Goal: Information Seeking & Learning: Learn about a topic

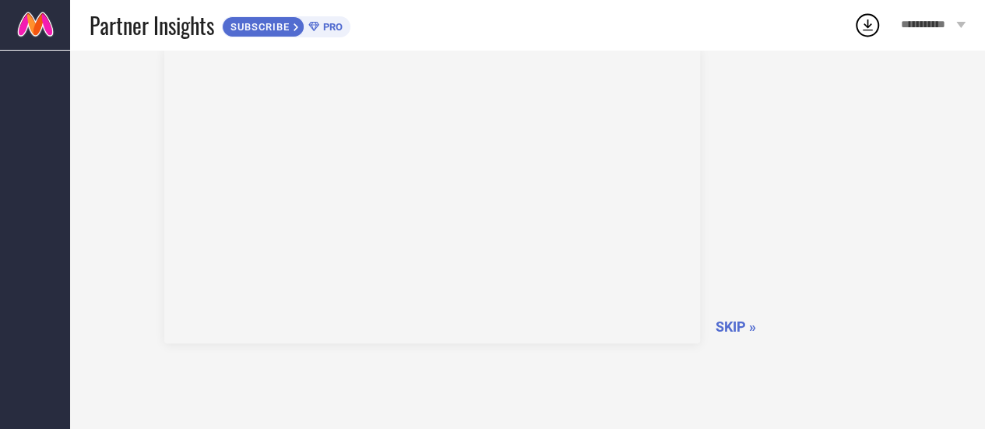
scroll to position [134, 0]
click at [920, 78] on div "How to use dashboard? SKIP »" at bounding box center [528, 188] width 884 height 435
click at [746, 285] on span "SKIP »" at bounding box center [736, 281] width 40 height 16
click at [758, 282] on span "SKIPPING..." at bounding box center [753, 281] width 75 height 16
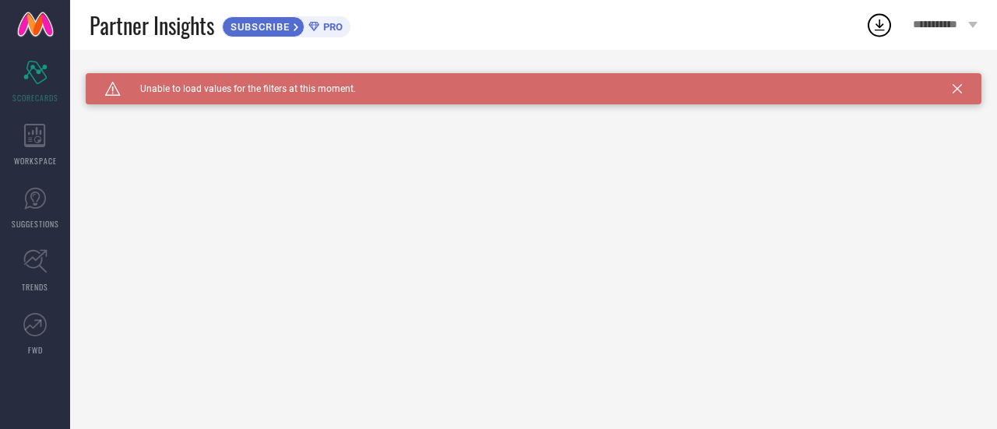
click at [266, 25] on span "SUBSCRIBE" at bounding box center [258, 27] width 71 height 12
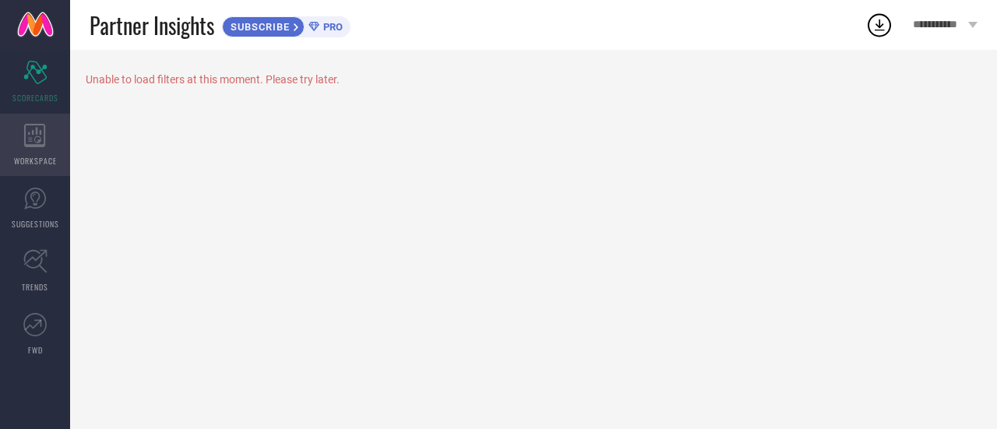
click at [26, 146] on icon at bounding box center [34, 135] width 21 height 23
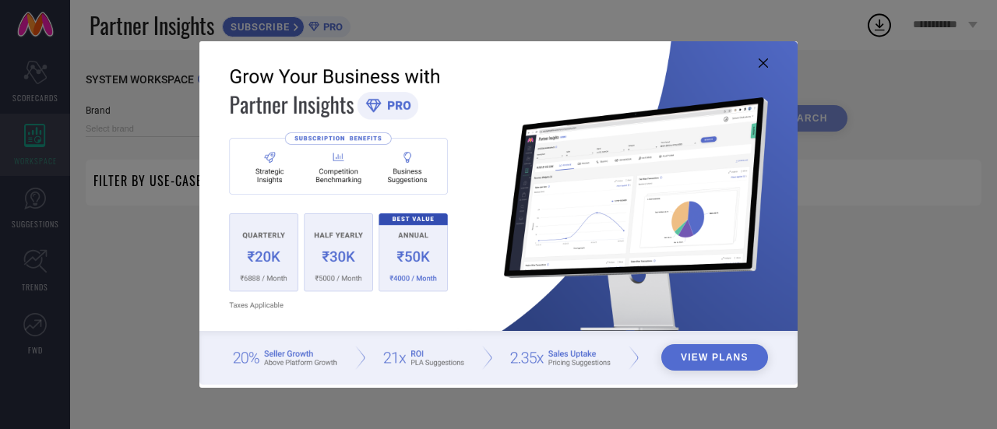
type input "1 STOP FASHION"
type input "All"
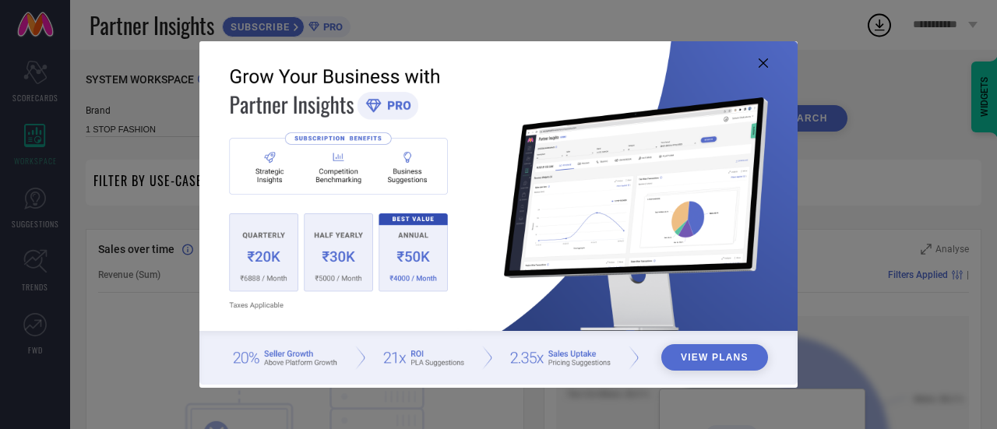
click at [758, 76] on img at bounding box center [498, 213] width 598 height 344
click at [762, 64] on icon at bounding box center [762, 62] width 9 height 9
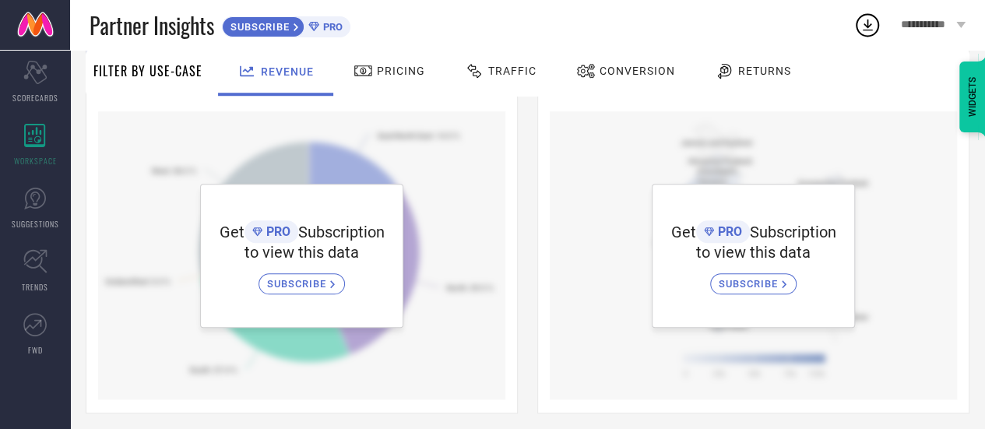
scroll to position [621, 0]
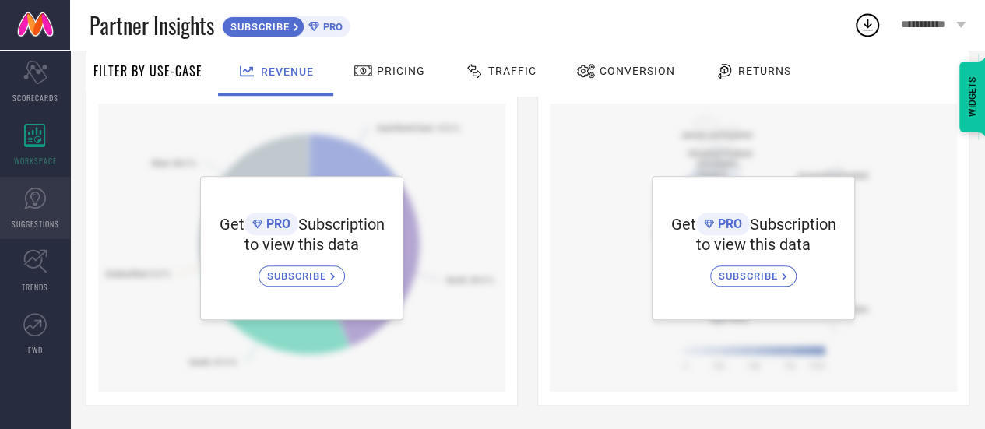
click at [33, 215] on link "SUGGESTIONS" at bounding box center [35, 208] width 70 height 62
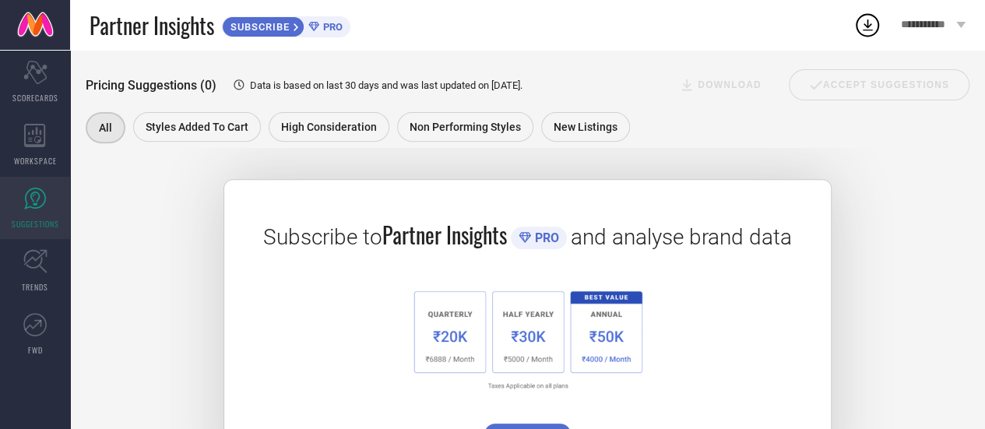
scroll to position [233, 0]
click at [25, 269] on icon at bounding box center [35, 261] width 24 height 24
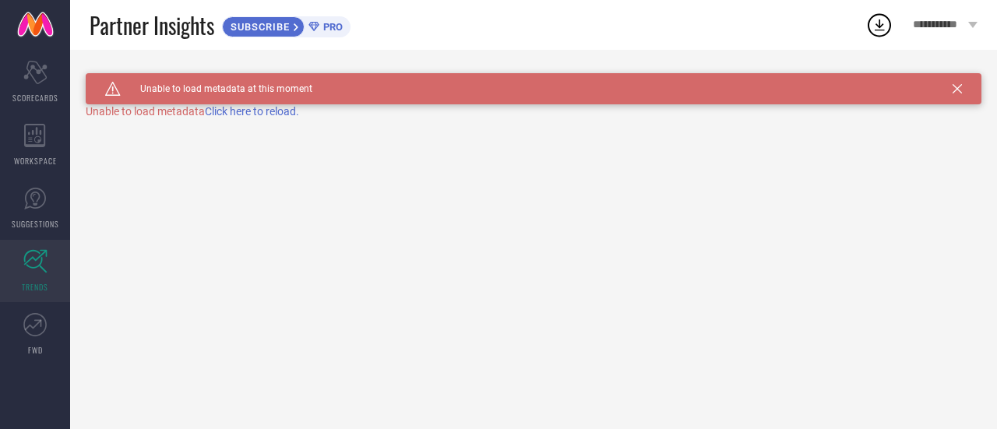
click at [245, 115] on span "Click here to reload." at bounding box center [252, 111] width 94 height 12
click at [36, 336] on icon at bounding box center [34, 324] width 23 height 23
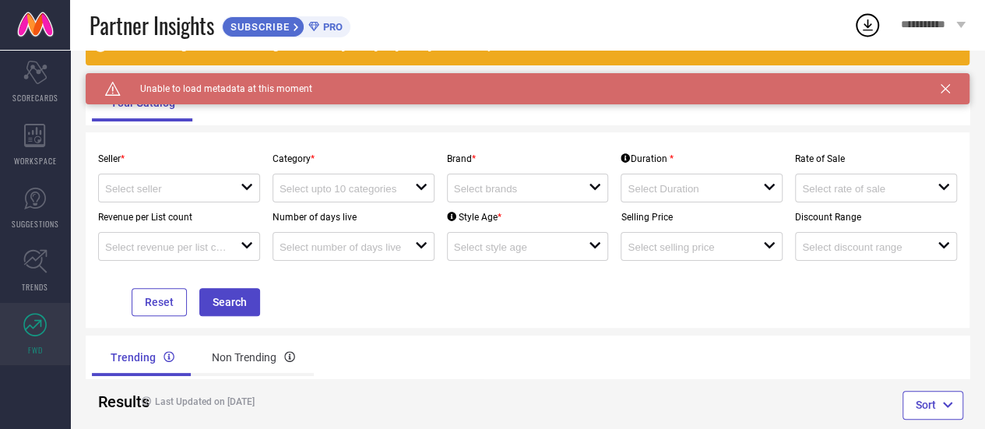
scroll to position [86, 0]
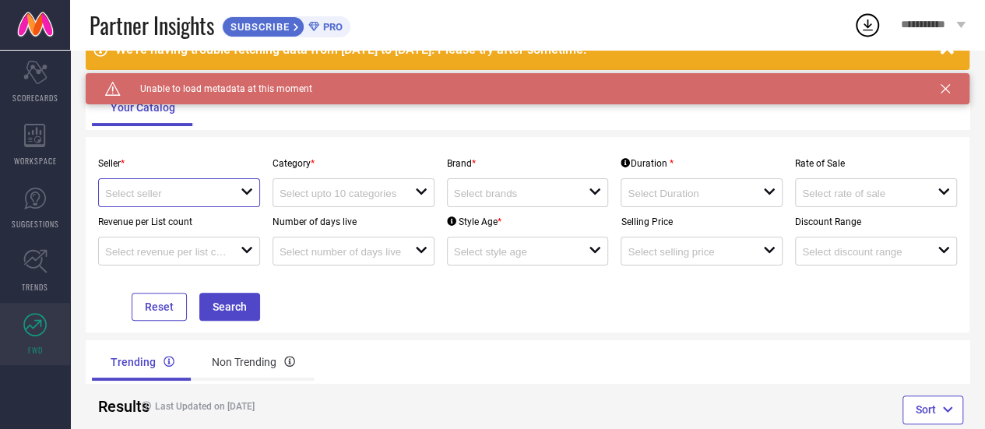
click at [128, 198] on input at bounding box center [165, 194] width 121 height 12
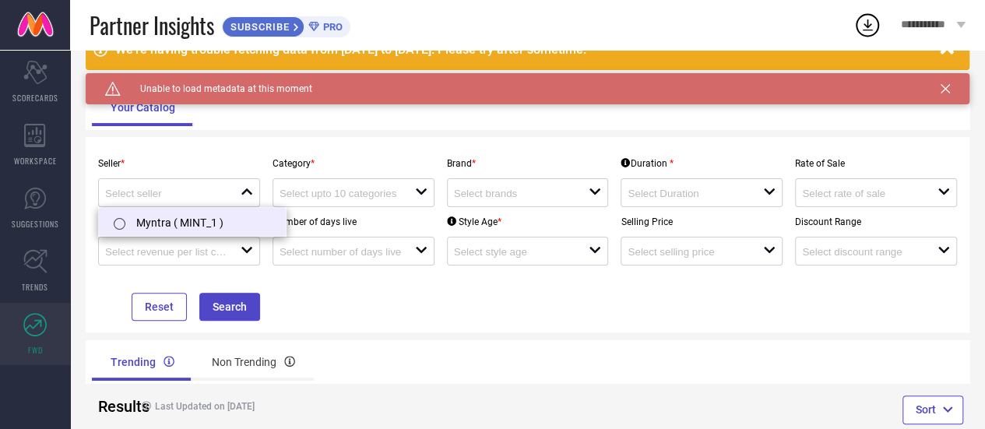
click at [118, 226] on input "radio" at bounding box center [120, 224] width 12 height 12
type input "Myntra ( MINT_1 )"
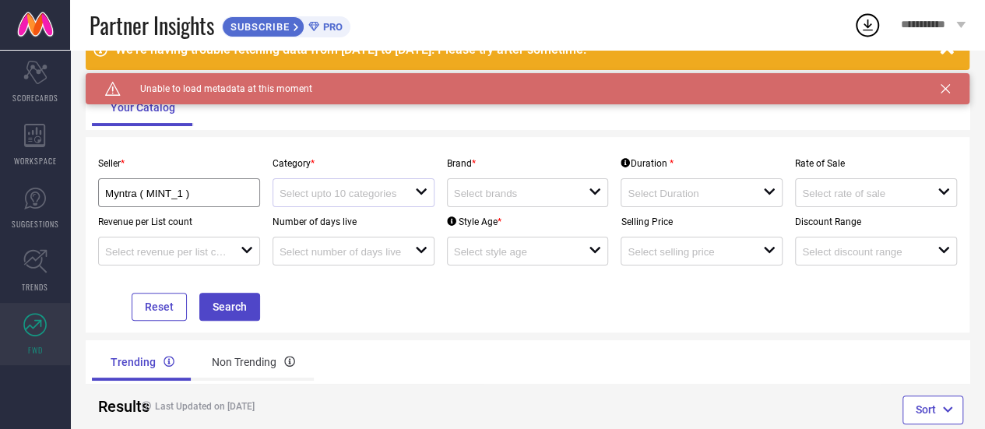
click at [419, 192] on icon at bounding box center [421, 191] width 11 height 6
click at [417, 226] on div "No results found" at bounding box center [354, 220] width 162 height 26
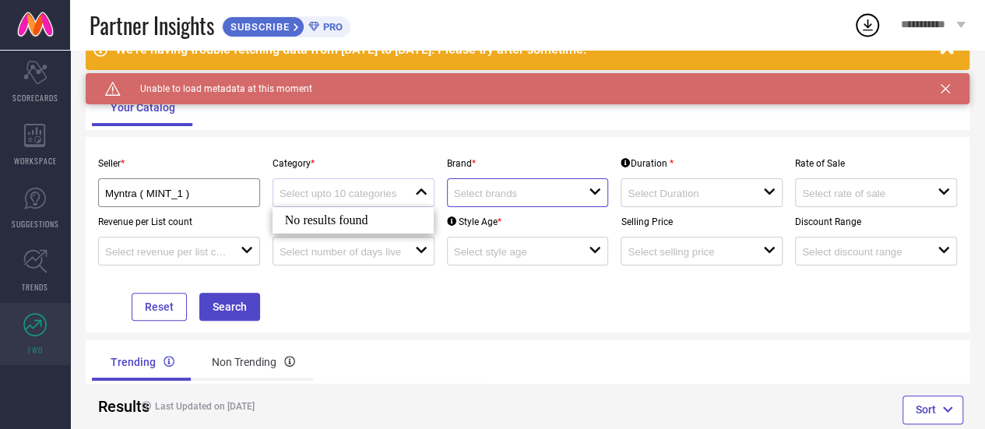
click at [565, 199] on input at bounding box center [514, 194] width 121 height 12
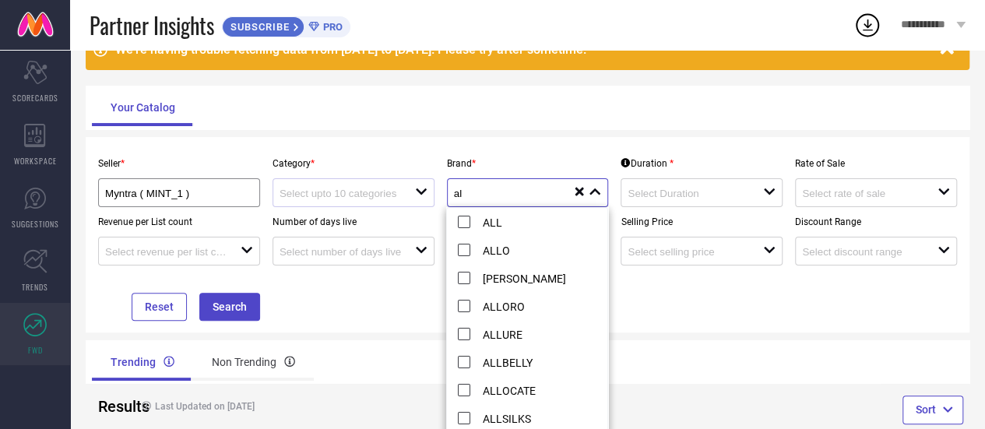
type input "a"
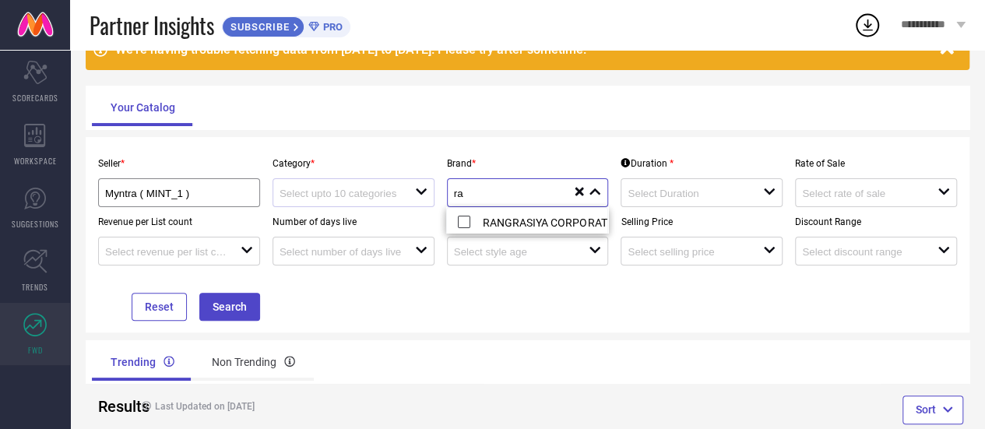
type input "r"
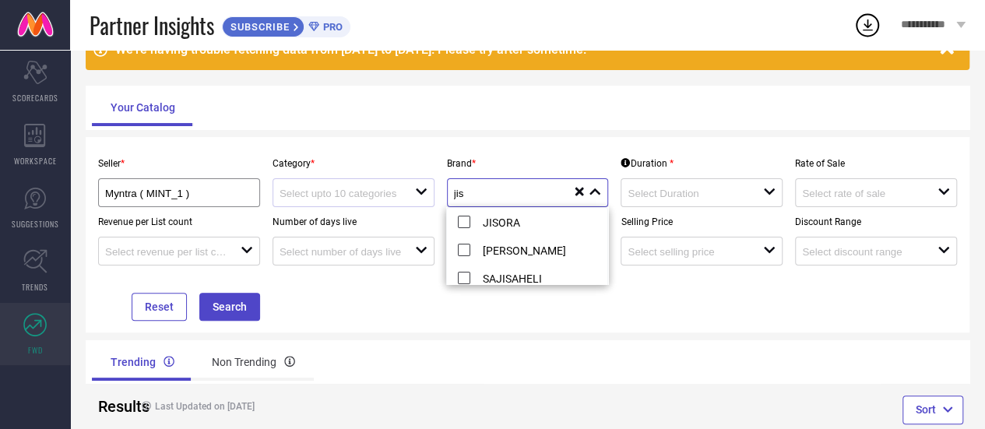
type input "jis"
click at [474, 228] on li "JISORA" at bounding box center [540, 222] width 187 height 28
click at [754, 198] on div at bounding box center [695, 192] width 135 height 15
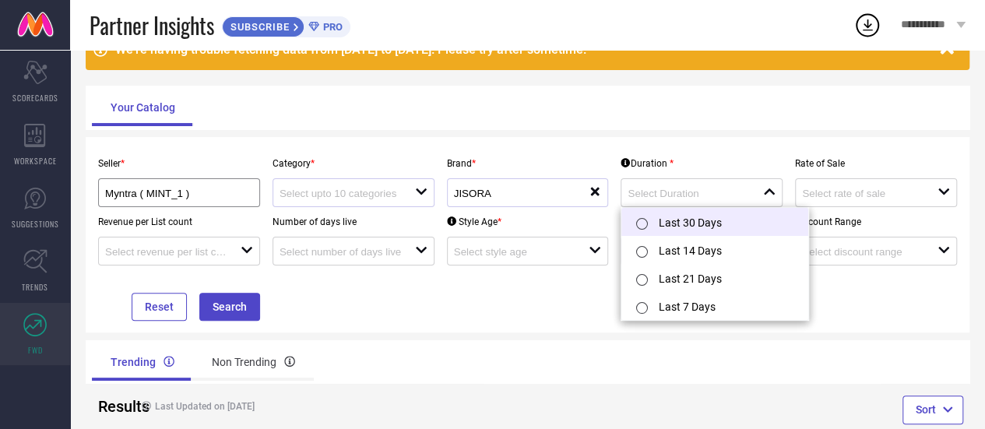
click at [702, 230] on li "Last 30 Days" at bounding box center [714, 222] width 187 height 28
type input "Last 30 Days"
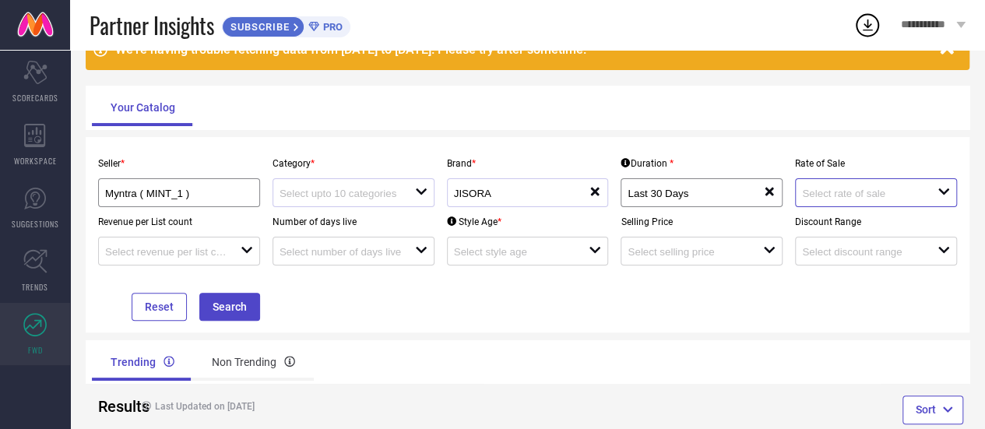
click at [871, 196] on input at bounding box center [862, 194] width 121 height 12
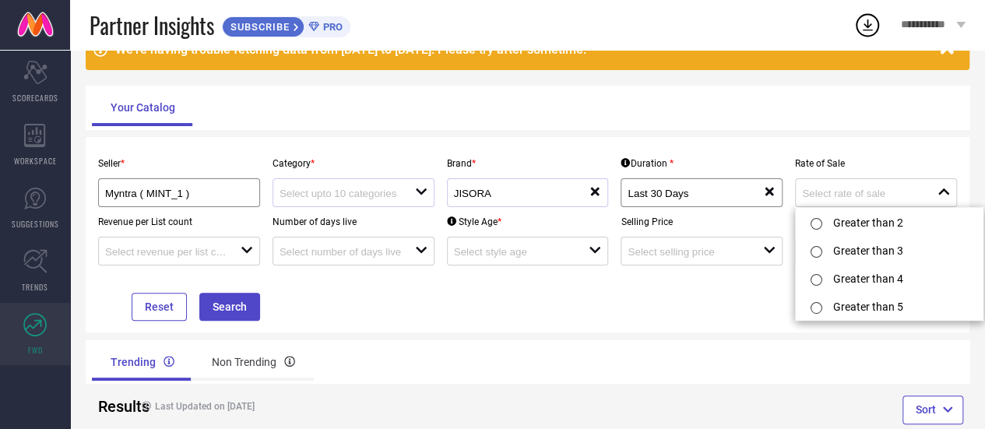
click at [718, 329] on div "Seller * Myntra ( MINT_1 ) Category * open Brand * JISORA reset Duration * Last…" at bounding box center [528, 234] width 884 height 195
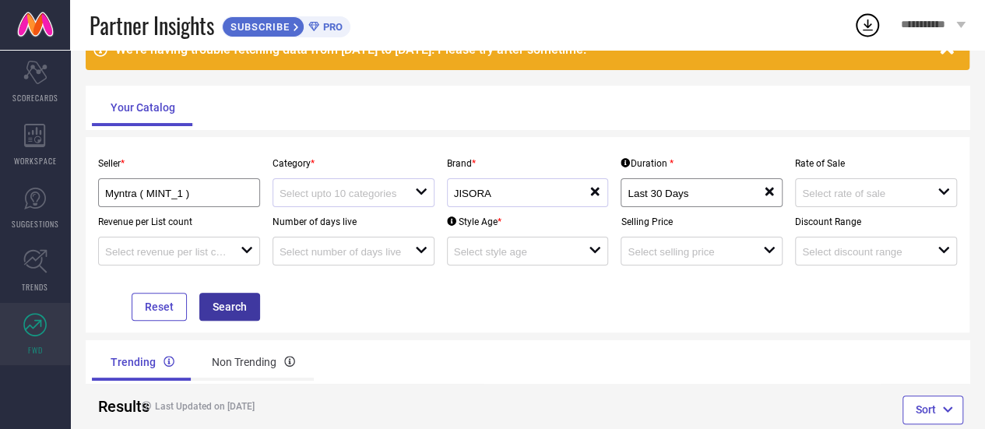
click at [209, 316] on button "Search" at bounding box center [229, 307] width 61 height 28
click at [304, 204] on div "open" at bounding box center [354, 192] width 162 height 29
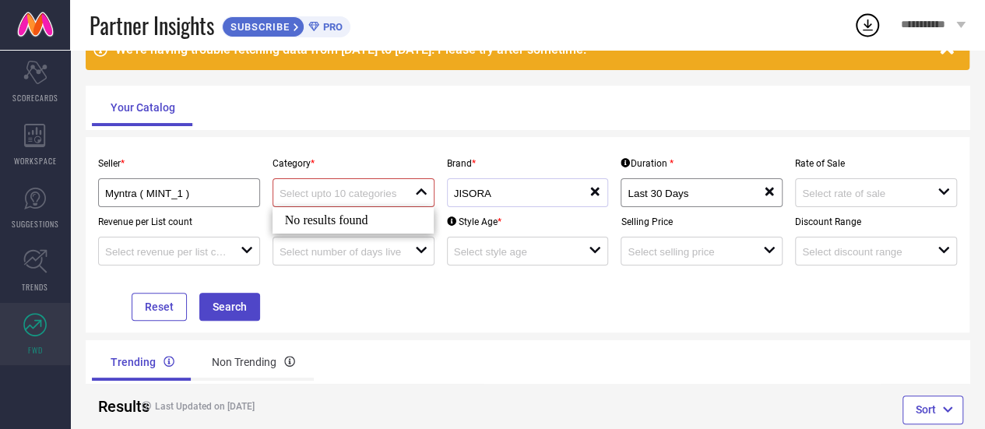
click at [289, 220] on div "No results found" at bounding box center [354, 220] width 162 height 26
click at [301, 224] on div "No results found" at bounding box center [354, 220] width 162 height 26
click at [139, 195] on input "Myntra ( MINT_1 )" at bounding box center [171, 194] width 133 height 12
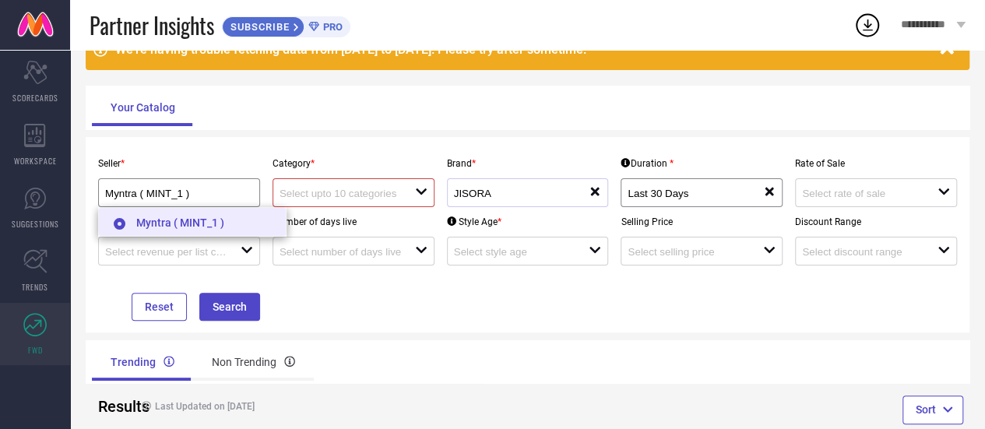
click at [118, 225] on input "radio" at bounding box center [120, 224] width 12 height 12
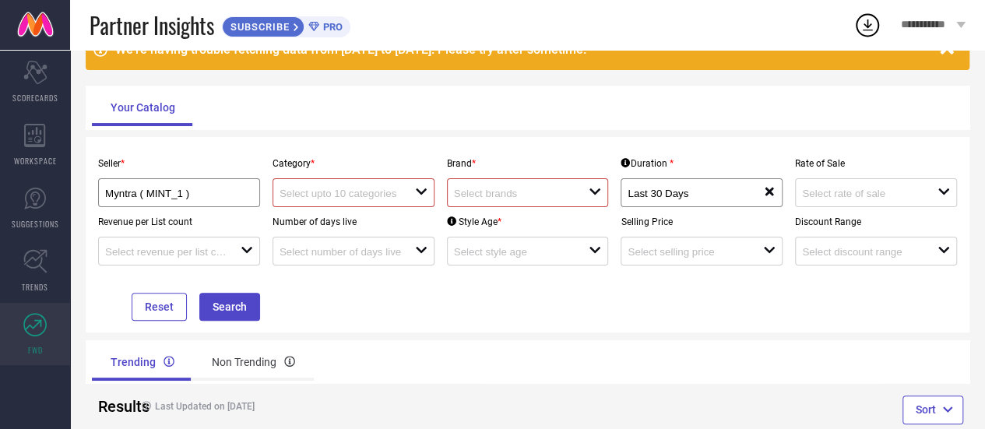
click at [553, 196] on input at bounding box center [514, 194] width 121 height 12
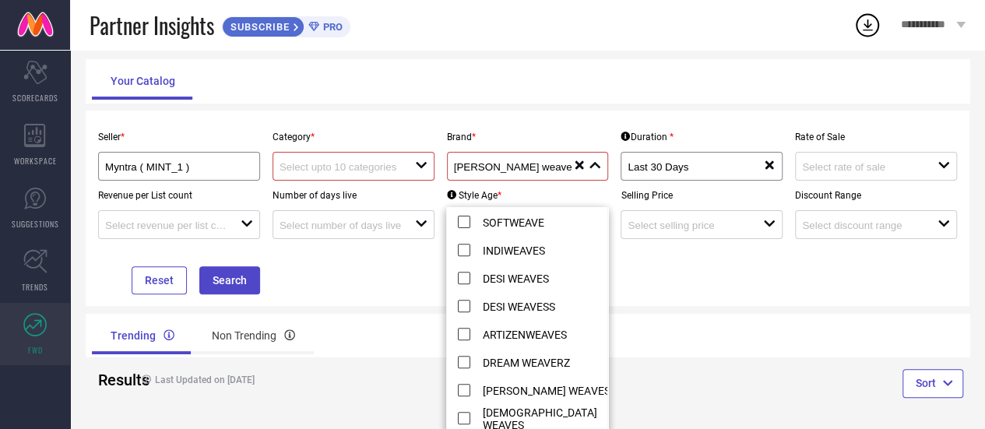
scroll to position [121, 0]
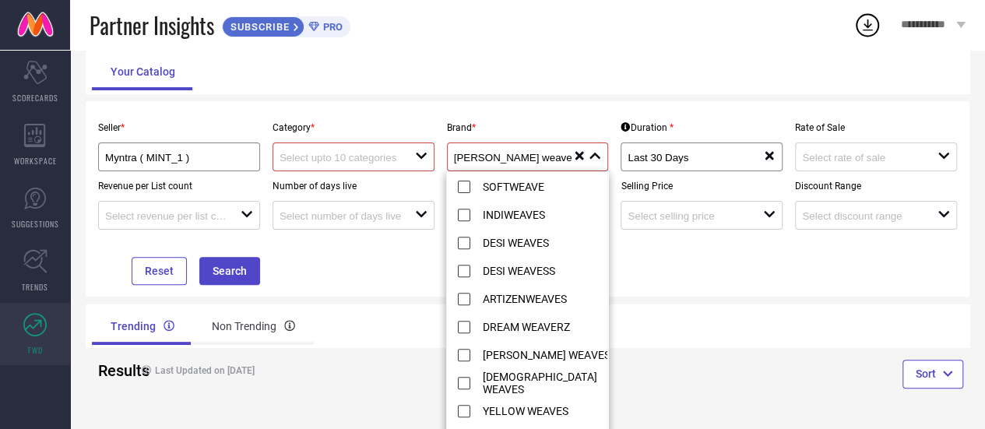
type input "[PERSON_NAME] weave"
click at [762, 289] on div "Seller * Myntra ( MINT_1 ) Category * open Brand * [PERSON_NAME] weave close re…" at bounding box center [528, 198] width 884 height 195
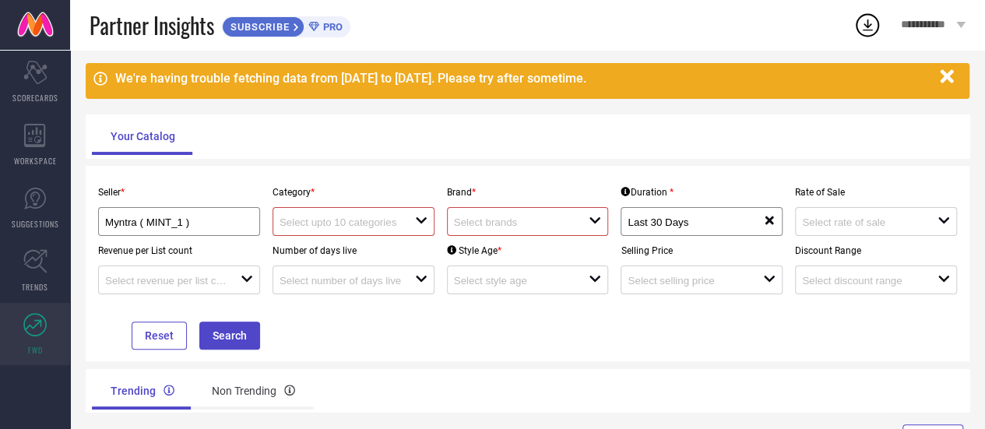
scroll to position [56, 0]
